Goal: Task Accomplishment & Management: Use online tool/utility

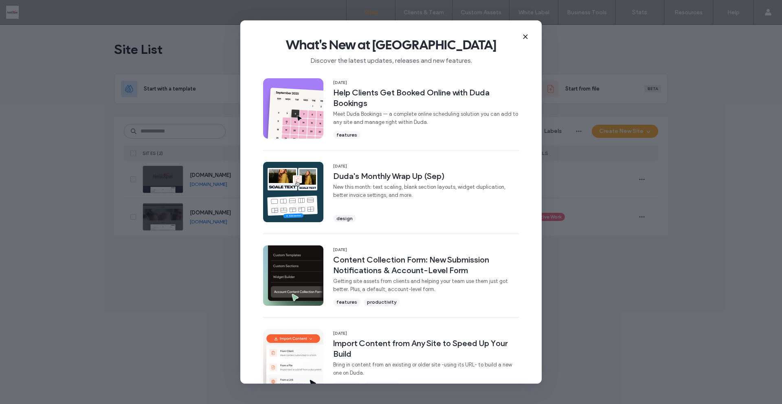
drag, startPoint x: 593, startPoint y: 174, endPoint x: 392, endPoint y: 123, distance: 208.0
click at [593, 174] on div "What's New at [PERSON_NAME] Discover the latest updates, releases and new featu…" at bounding box center [391, 202] width 782 height 404
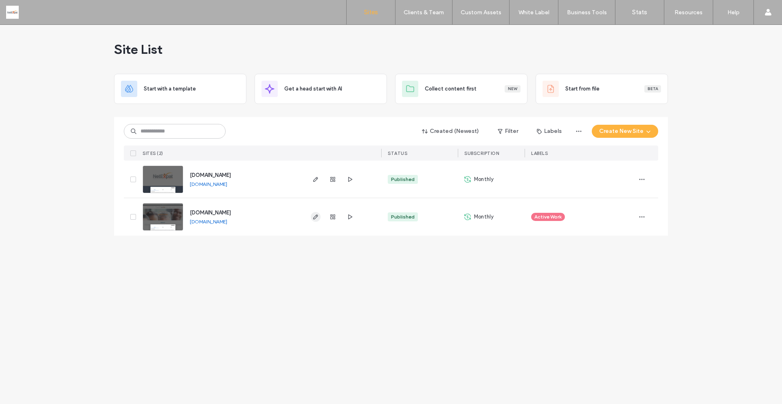
click at [315, 218] on use "button" at bounding box center [315, 216] width 5 height 5
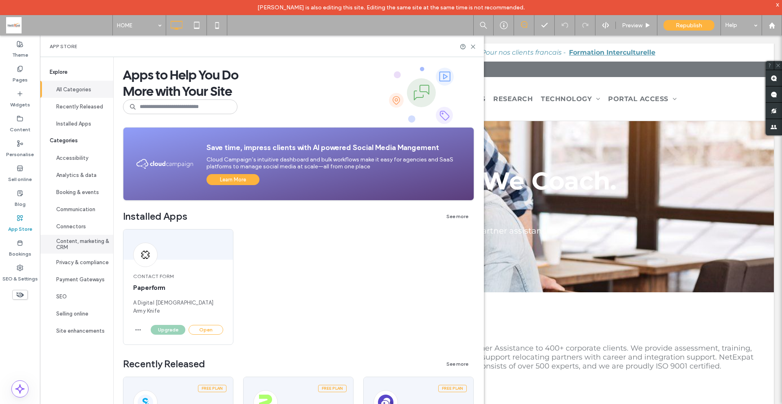
click at [88, 240] on button "Content, marketing & CRM" at bounding box center [76, 244] width 73 height 19
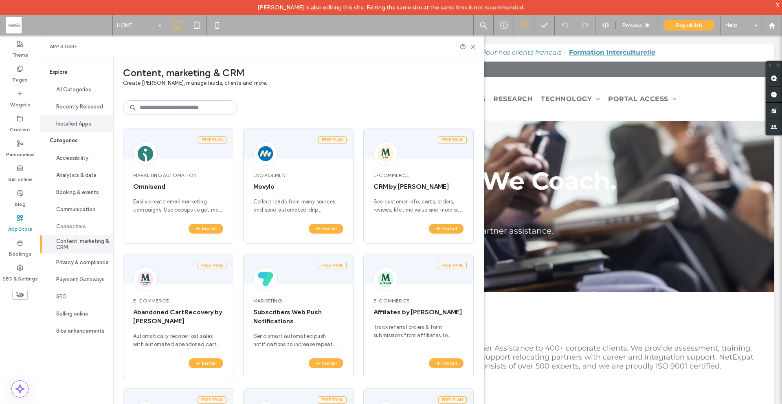
click at [82, 121] on button "Installed Apps" at bounding box center [76, 123] width 73 height 17
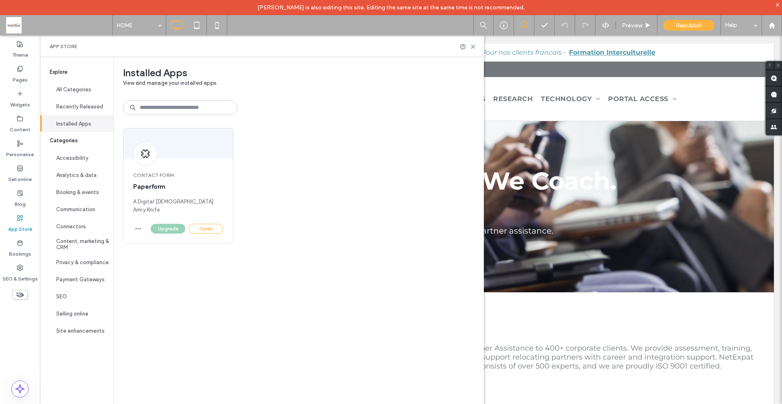
click at [82, 88] on button "All Categories" at bounding box center [76, 89] width 73 height 17
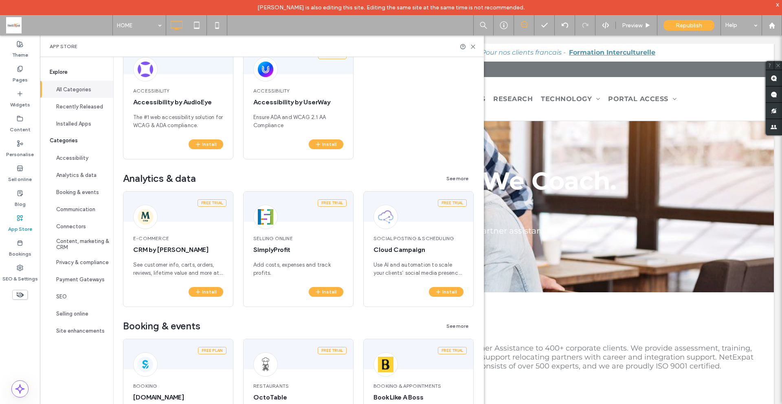
scroll to position [407, 0]
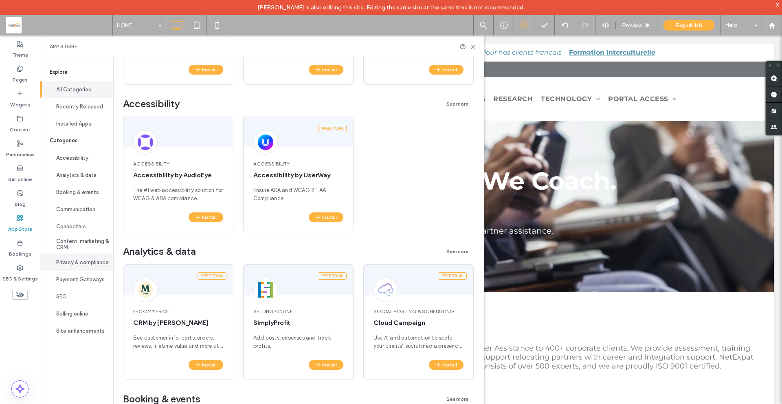
click at [92, 263] on button "Privacy & compliance" at bounding box center [76, 261] width 73 height 17
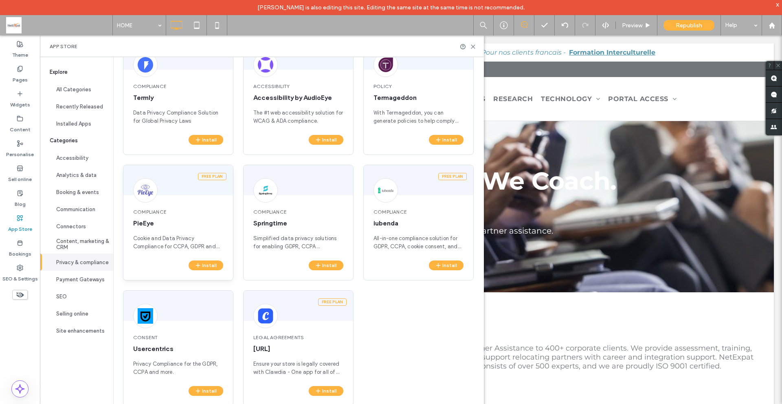
scroll to position [89, 0]
click at [206, 393] on button "Install" at bounding box center [206, 391] width 35 height 10
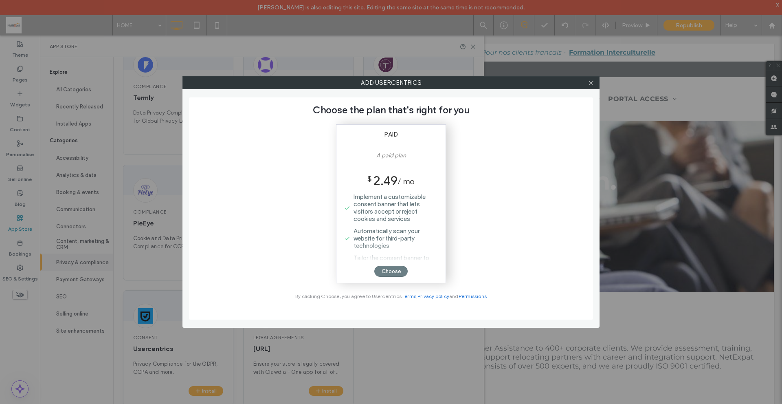
click at [394, 270] on div "Choose" at bounding box center [390, 271] width 33 height 11
